Goal: Transaction & Acquisition: Purchase product/service

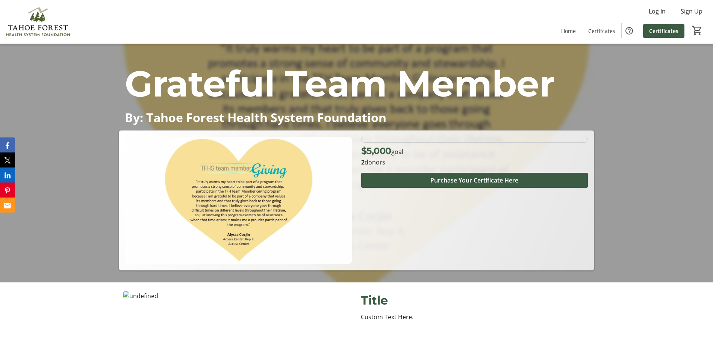
scroll to position [113, 0]
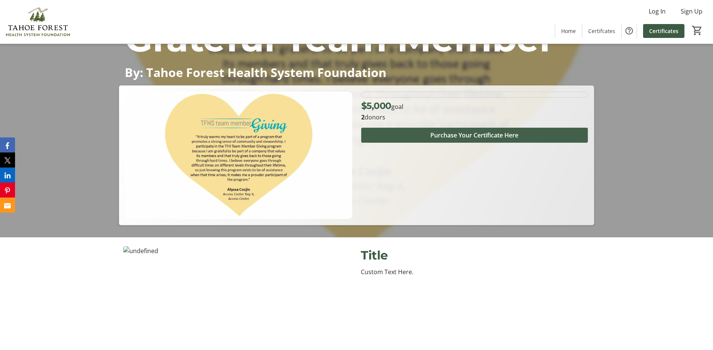
click at [518, 132] on span "Purchase Your Certificate Here" at bounding box center [474, 135] width 88 height 9
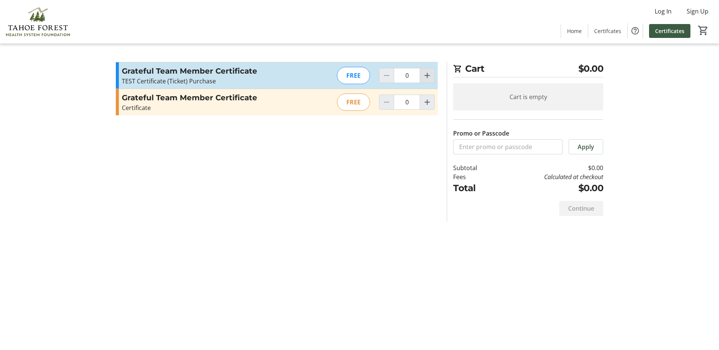
click at [425, 73] on mat-icon "Increment by one" at bounding box center [426, 75] width 9 height 9
click at [425, 75] on mat-icon "Increment by one" at bounding box center [426, 75] width 9 height 9
type input "2"
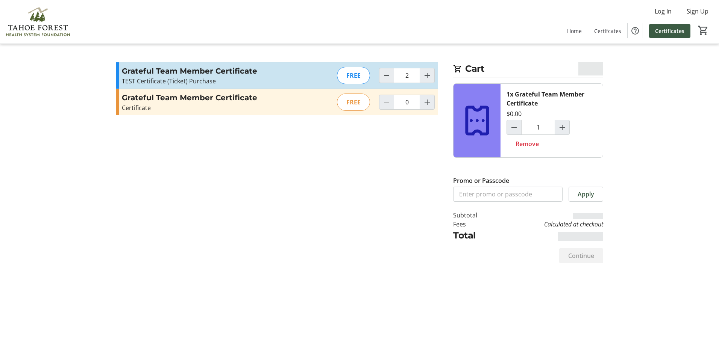
type input "2"
click at [577, 256] on span "Continue" at bounding box center [581, 255] width 26 height 9
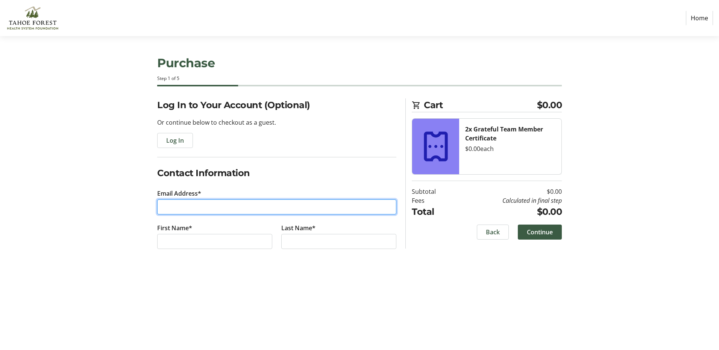
click at [204, 207] on input "Email Address*" at bounding box center [276, 207] width 239 height 15
type input "[PERSON_NAME][EMAIL_ADDRESS][DOMAIN_NAME]"
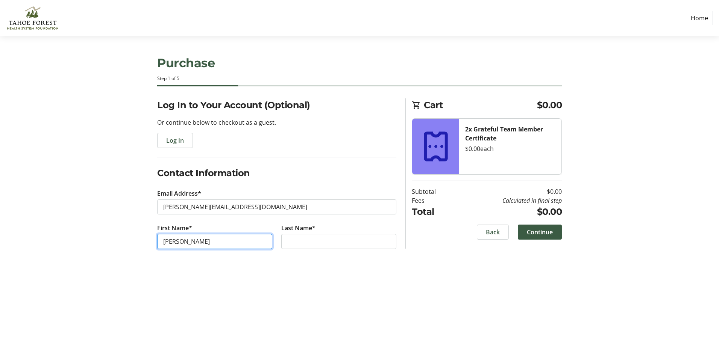
type input "[PERSON_NAME]"
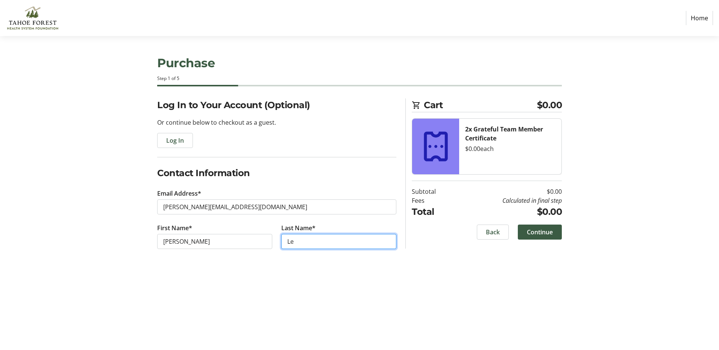
type input "L"
type input "Sellers"
click at [539, 228] on span "Continue" at bounding box center [540, 232] width 26 height 9
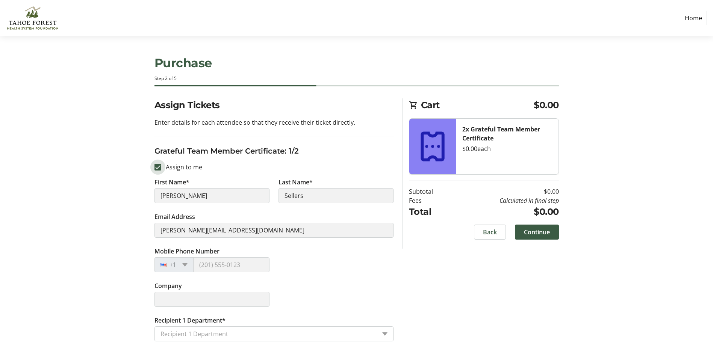
click at [158, 166] on input "Assign to me" at bounding box center [157, 167] width 7 height 7
checkbox input "false"
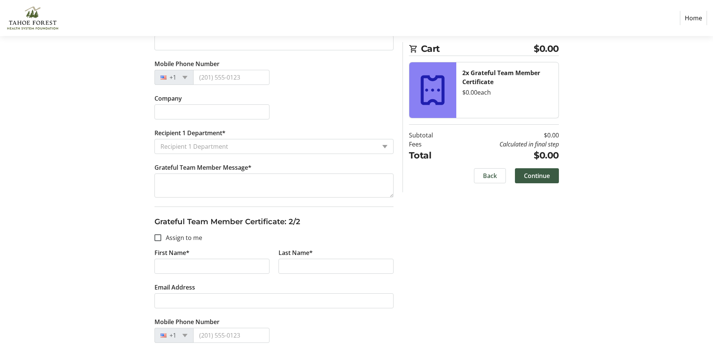
scroll to position [188, 0]
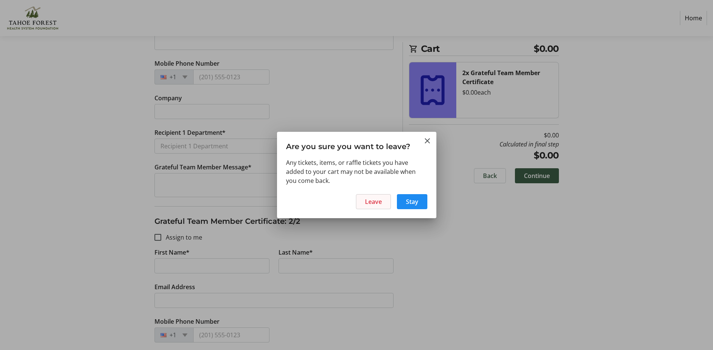
click at [375, 200] on span "Leave" at bounding box center [373, 201] width 17 height 9
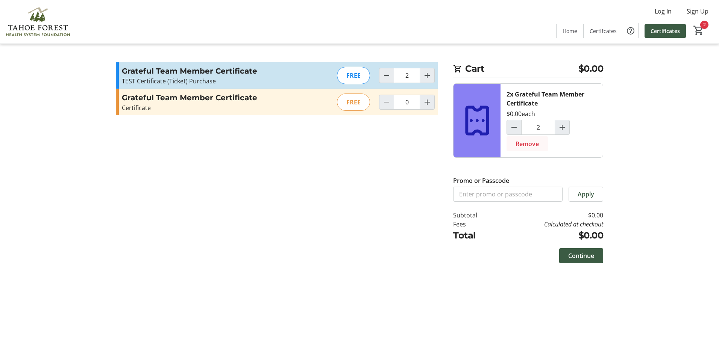
click at [528, 142] on span "Remove" at bounding box center [526, 143] width 23 height 9
type input "0"
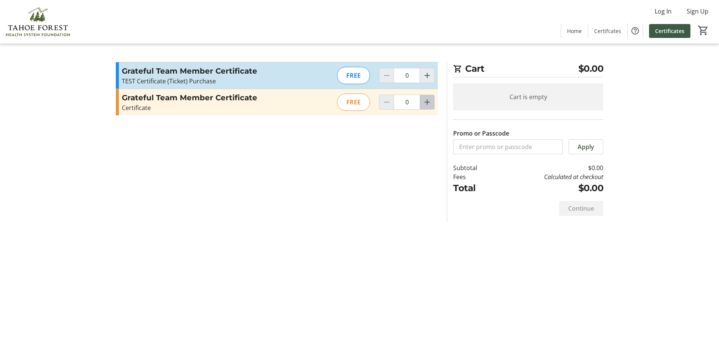
click at [430, 103] on mat-icon "Increment by one" at bounding box center [426, 102] width 9 height 9
type input "2"
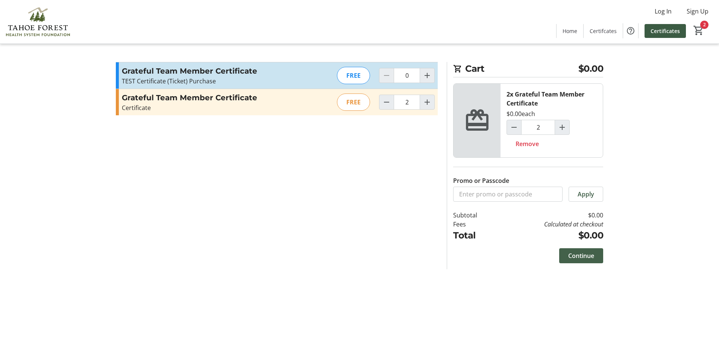
click at [590, 257] on span "Continue" at bounding box center [581, 255] width 26 height 9
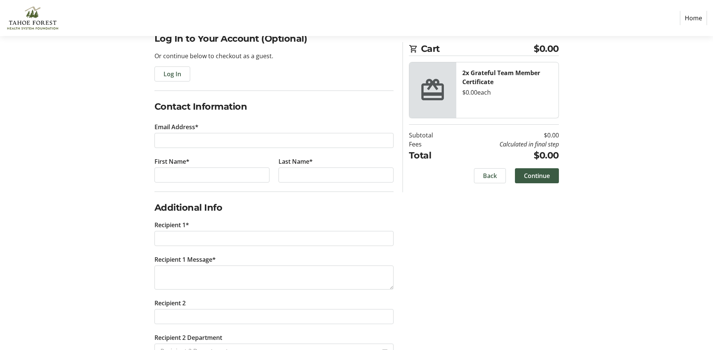
scroll to position [180, 0]
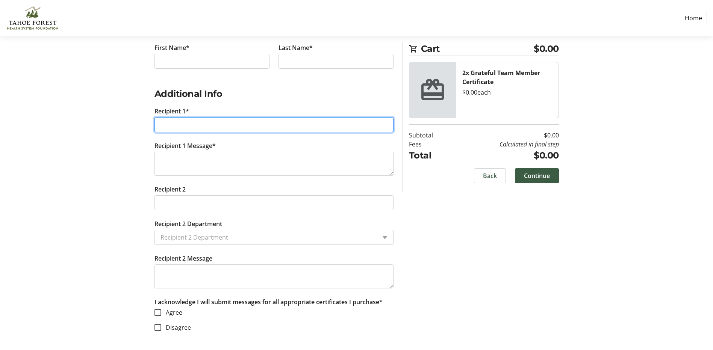
click at [199, 129] on input "Recipient 1*" at bounding box center [273, 124] width 239 height 15
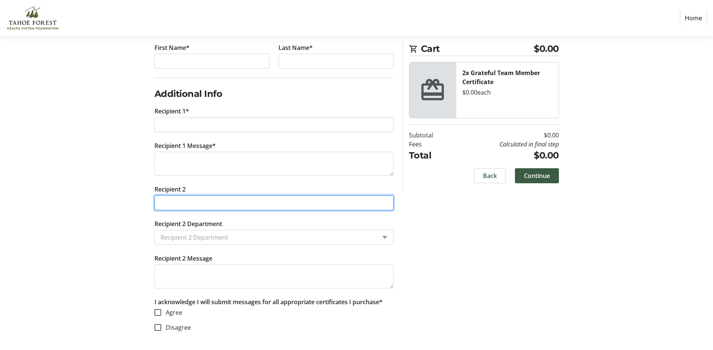
click at [214, 196] on tr-form-field "Recipient 2" at bounding box center [273, 202] width 239 height 35
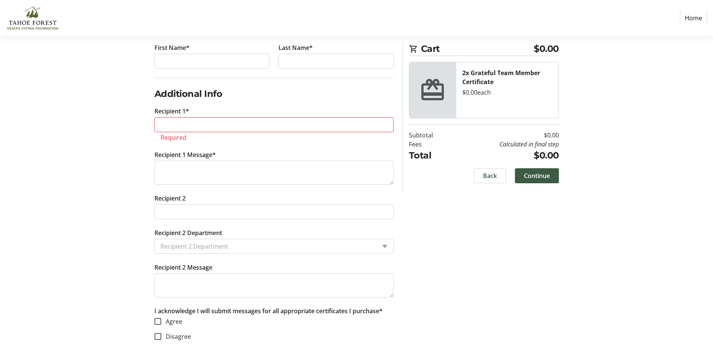
click at [465, 263] on div "Log In to Your Account (Optional) Or continue below to checkout as a guest. Log…" at bounding box center [357, 138] width 496 height 441
click at [455, 255] on div "Log In to Your Account (Optional) Or continue below to checkout as a guest. Log…" at bounding box center [357, 138] width 496 height 441
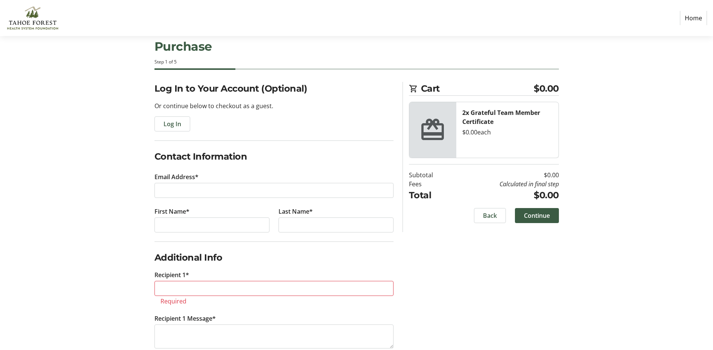
scroll to position [0, 0]
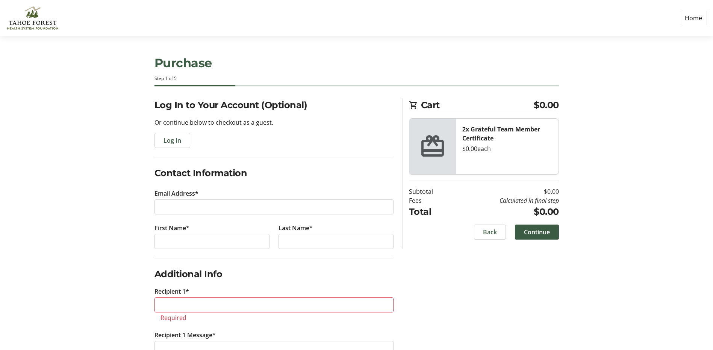
drag, startPoint x: 439, startPoint y: 314, endPoint x: 451, endPoint y: 340, distance: 28.4
click at [450, 340] on div "Log In to Your Account (Optional) Or continue below to checkout as a guest. Log…" at bounding box center [357, 318] width 496 height 441
drag, startPoint x: 451, startPoint y: 340, endPoint x: 390, endPoint y: 260, distance: 100.2
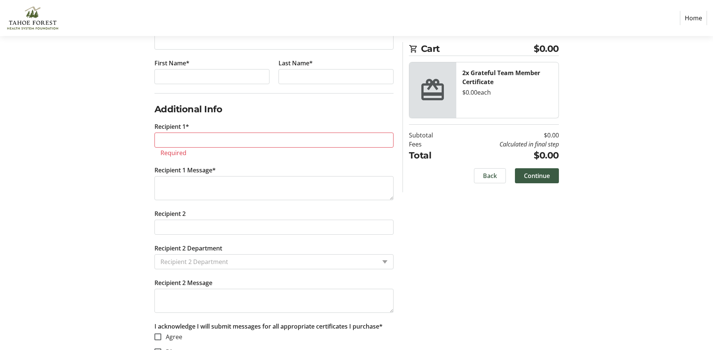
scroll to position [152, 0]
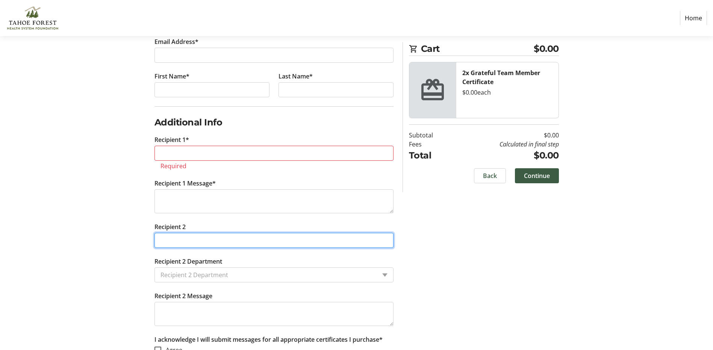
click at [205, 241] on input "Recipient 2" at bounding box center [273, 240] width 239 height 15
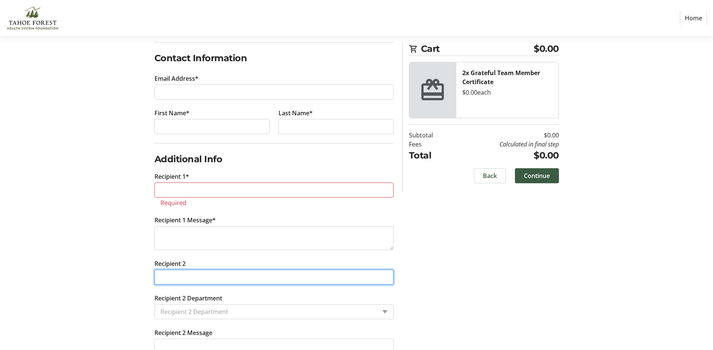
scroll to position [114, 0]
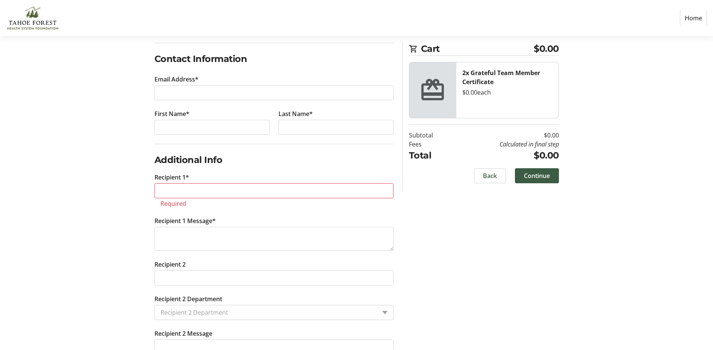
click at [203, 271] on tr-form-field "Recipient 2" at bounding box center [273, 277] width 239 height 35
click at [195, 181] on tr-form-field "Recipient 1* Required" at bounding box center [273, 195] width 239 height 44
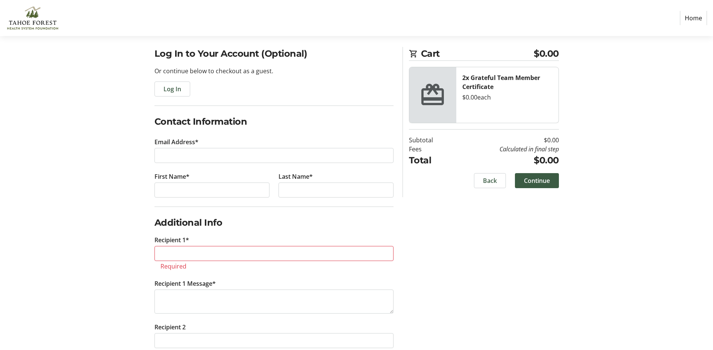
scroll to position [189, 0]
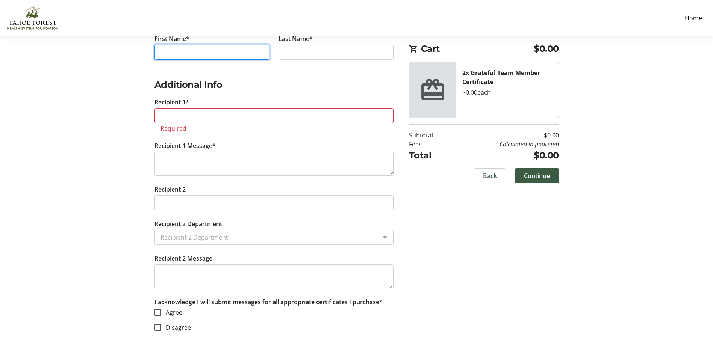
click at [245, 55] on input "First Name*" at bounding box center [211, 52] width 115 height 15
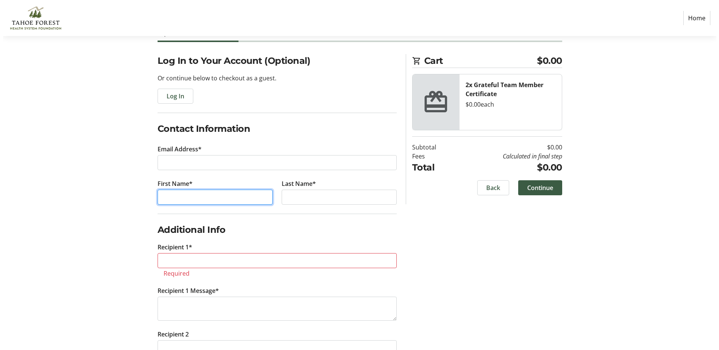
scroll to position [0, 0]
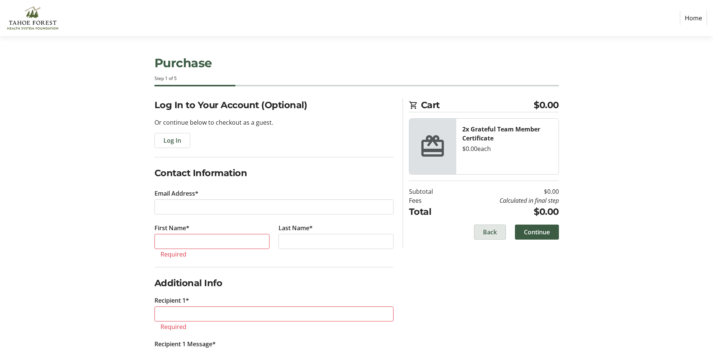
click at [489, 233] on span "Back" at bounding box center [490, 232] width 14 height 9
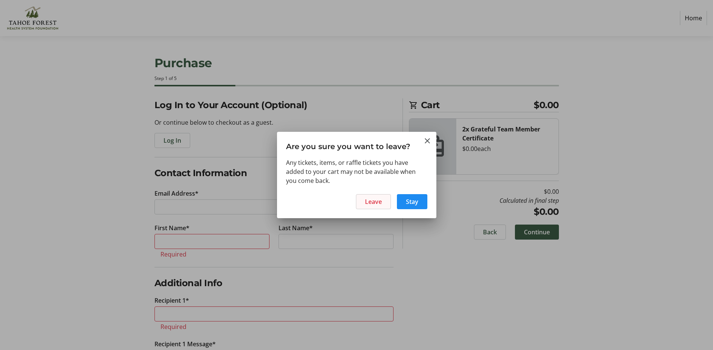
click at [381, 202] on button "Leave" at bounding box center [373, 201] width 35 height 15
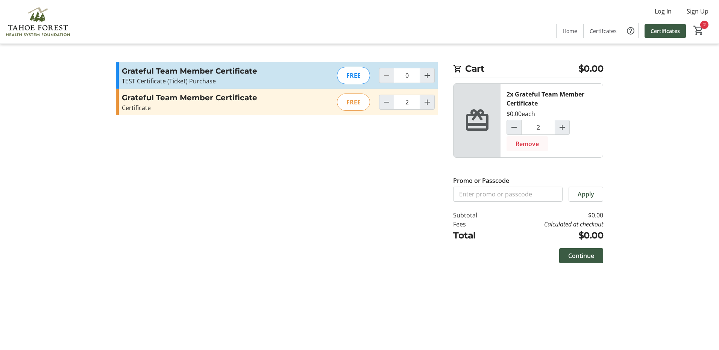
click at [537, 144] on span "Remove" at bounding box center [526, 143] width 23 height 9
type input "0"
